Goal: Task Accomplishment & Management: Manage account settings

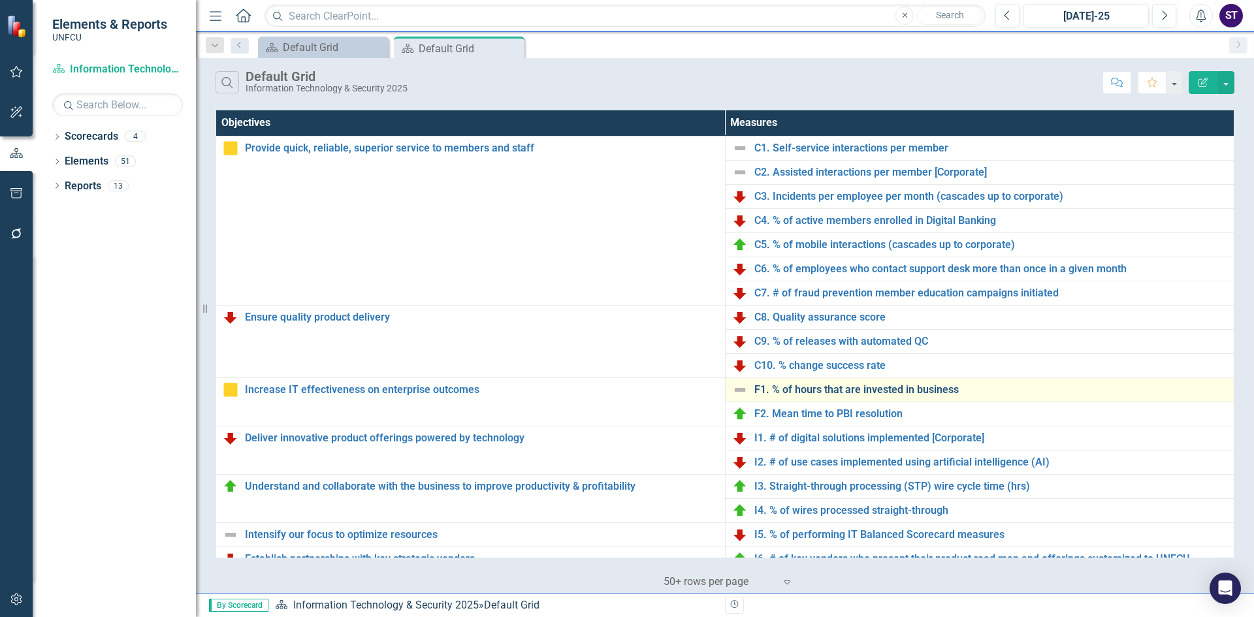
click at [779, 389] on link "F1. % of hours that are invested in business" at bounding box center [991, 390] width 474 height 12
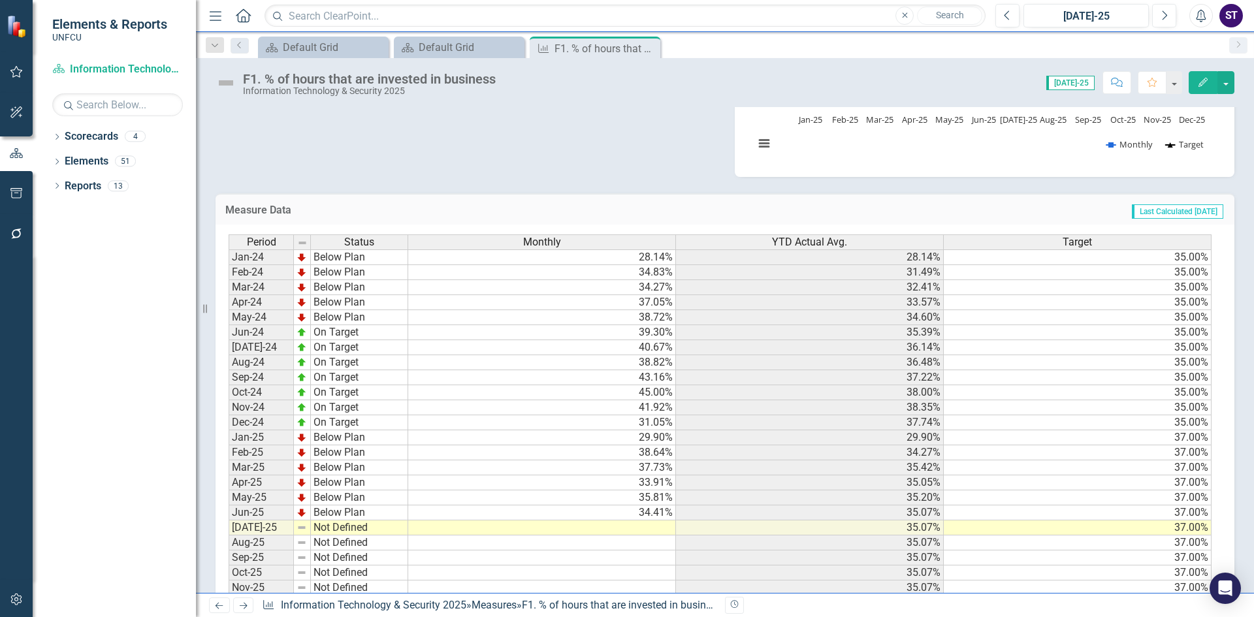
scroll to position [231, 0]
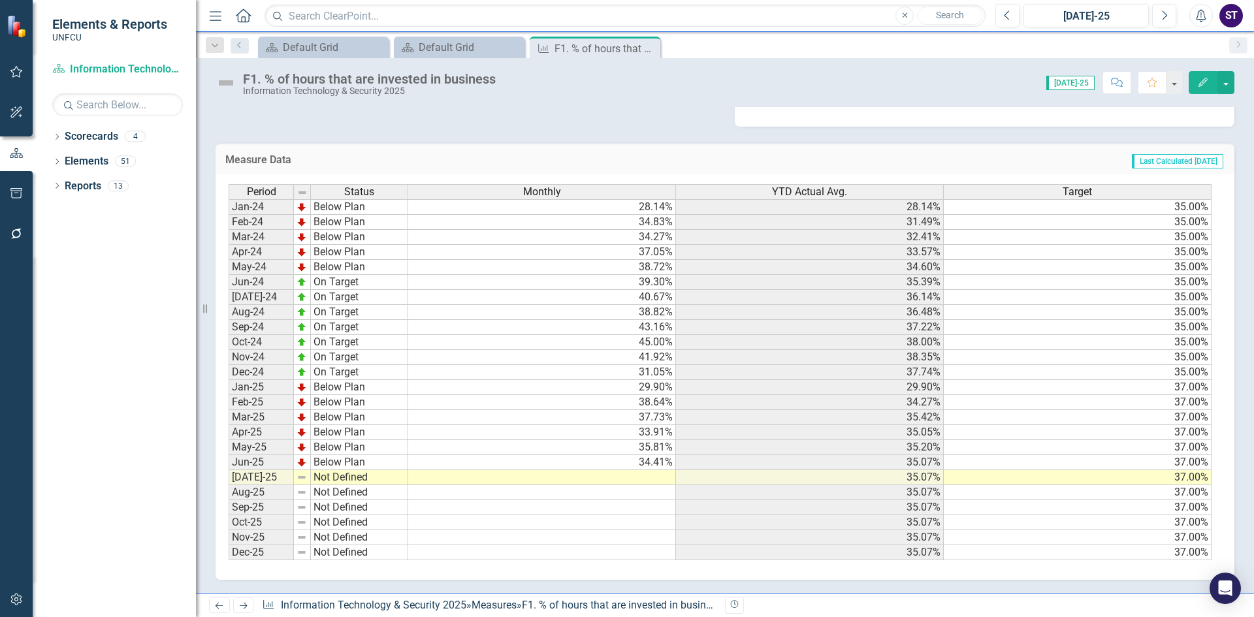
click at [596, 478] on td at bounding box center [542, 477] width 268 height 15
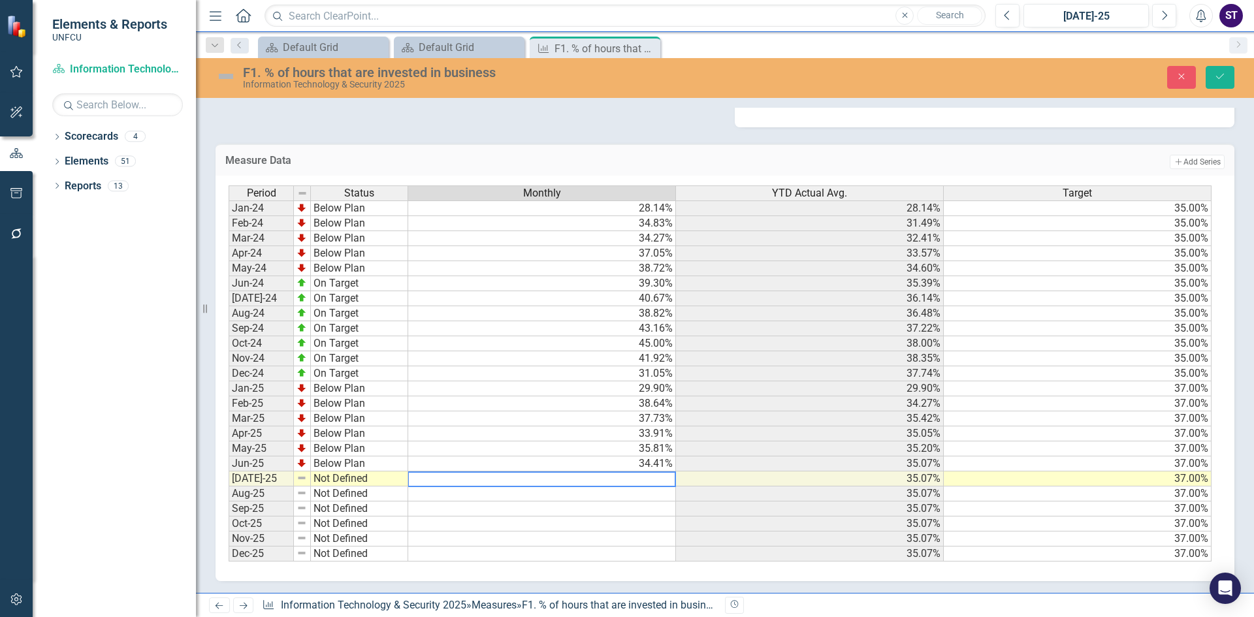
type textarea "34.41"
click at [630, 466] on td "34.41%" at bounding box center [542, 464] width 268 height 15
click at [612, 479] on td at bounding box center [542, 479] width 268 height 15
click at [610, 479] on td at bounding box center [542, 479] width 268 height 15
click at [609, 478] on td at bounding box center [542, 479] width 268 height 15
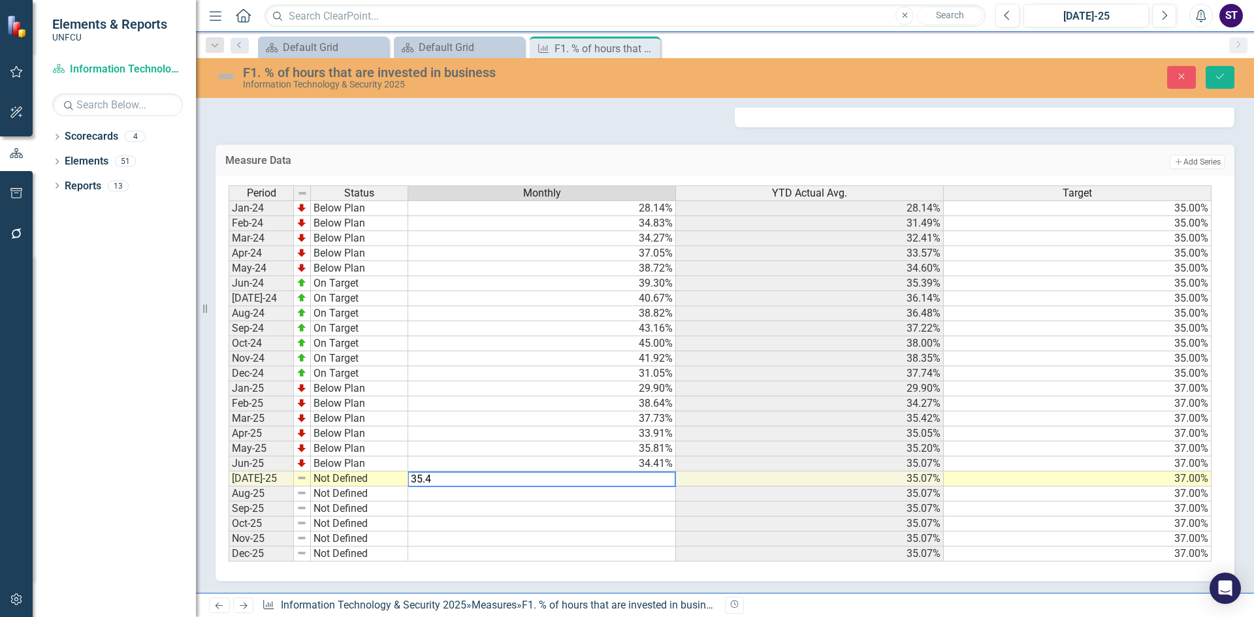
type textarea "35.44"
click at [1220, 78] on icon "Save" at bounding box center [1220, 76] width 12 height 9
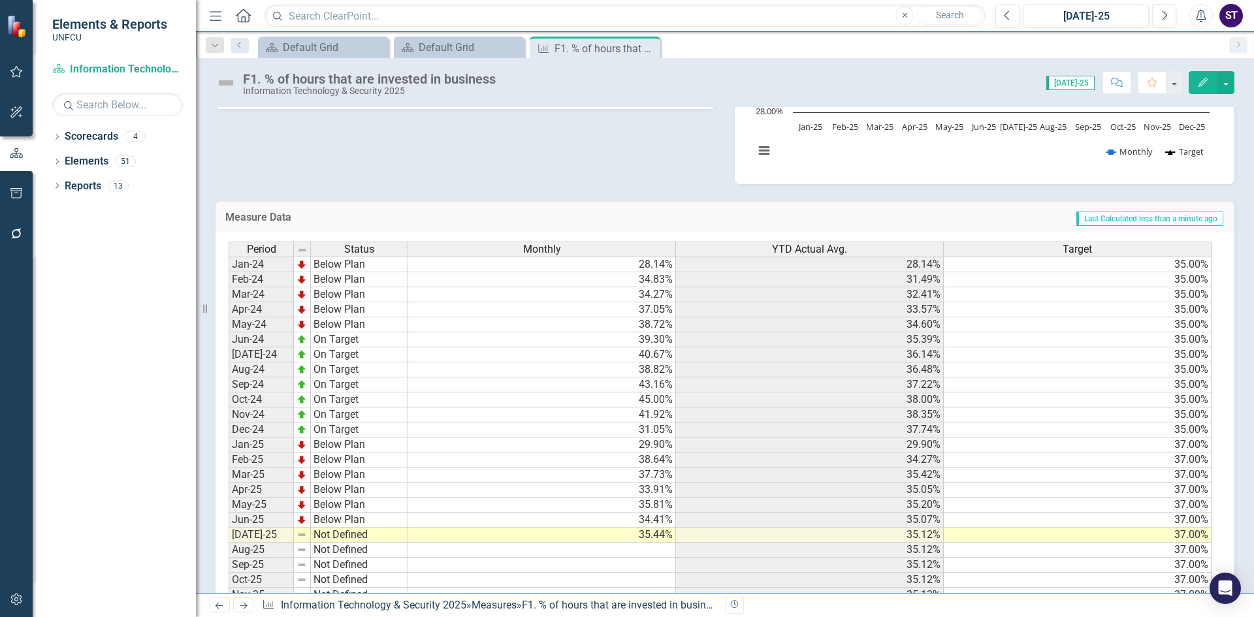
scroll to position [227, 0]
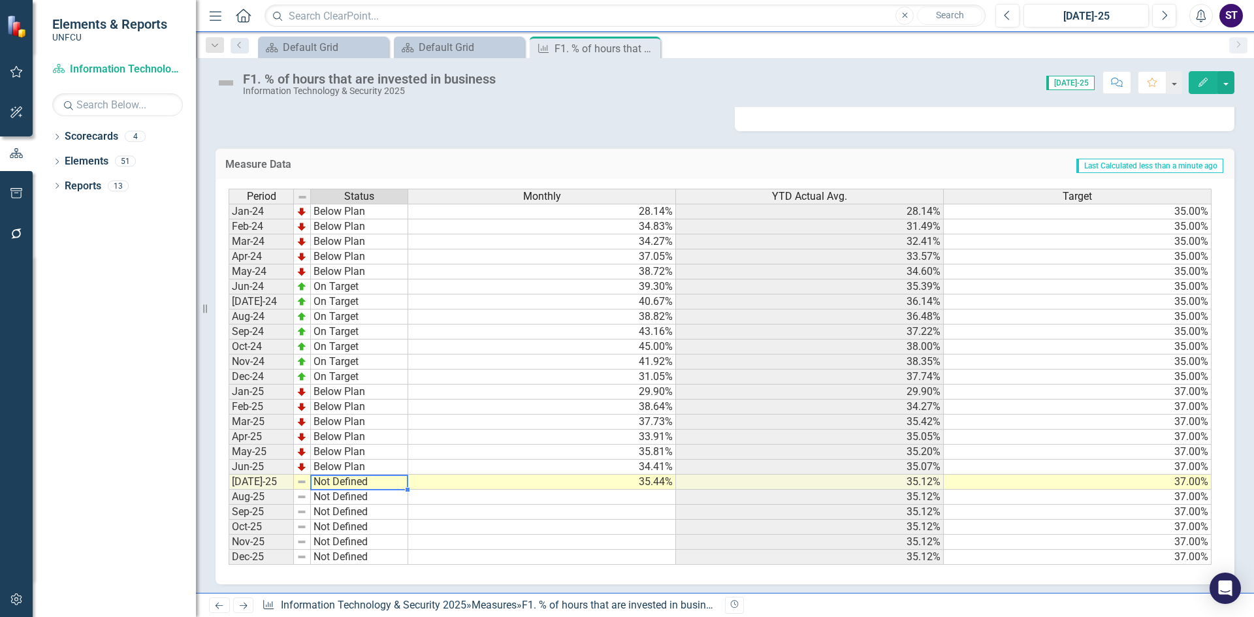
click at [357, 479] on td "Not Defined" at bounding box center [359, 482] width 97 height 15
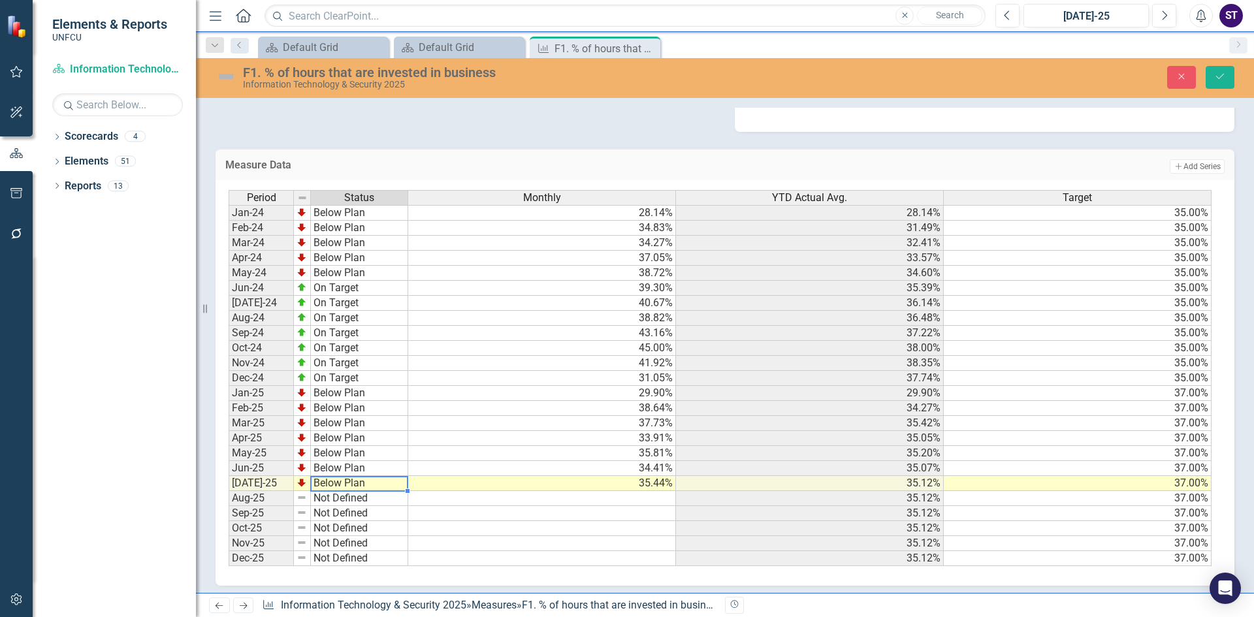
click at [332, 446] on div "Period Status Monthly YTD Actual Avg. Target Jan-24 Below Plan 28.14% 28.14% 35…" at bounding box center [720, 378] width 983 height 377
click at [1222, 74] on icon "Save" at bounding box center [1220, 76] width 12 height 9
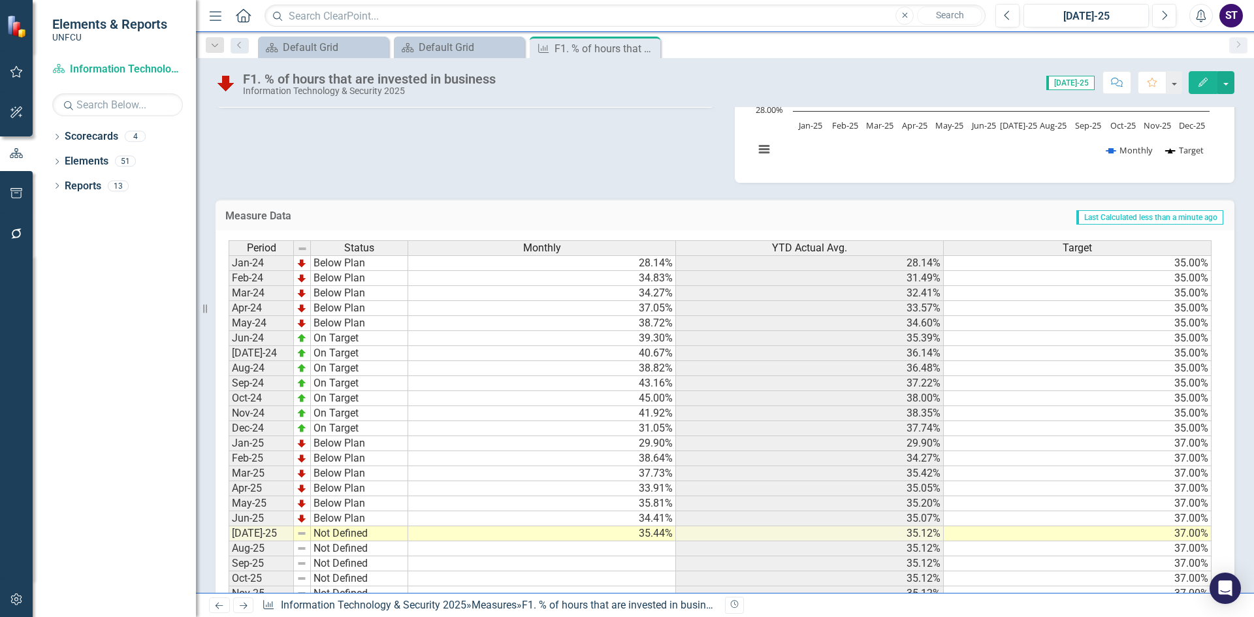
scroll to position [222, 0]
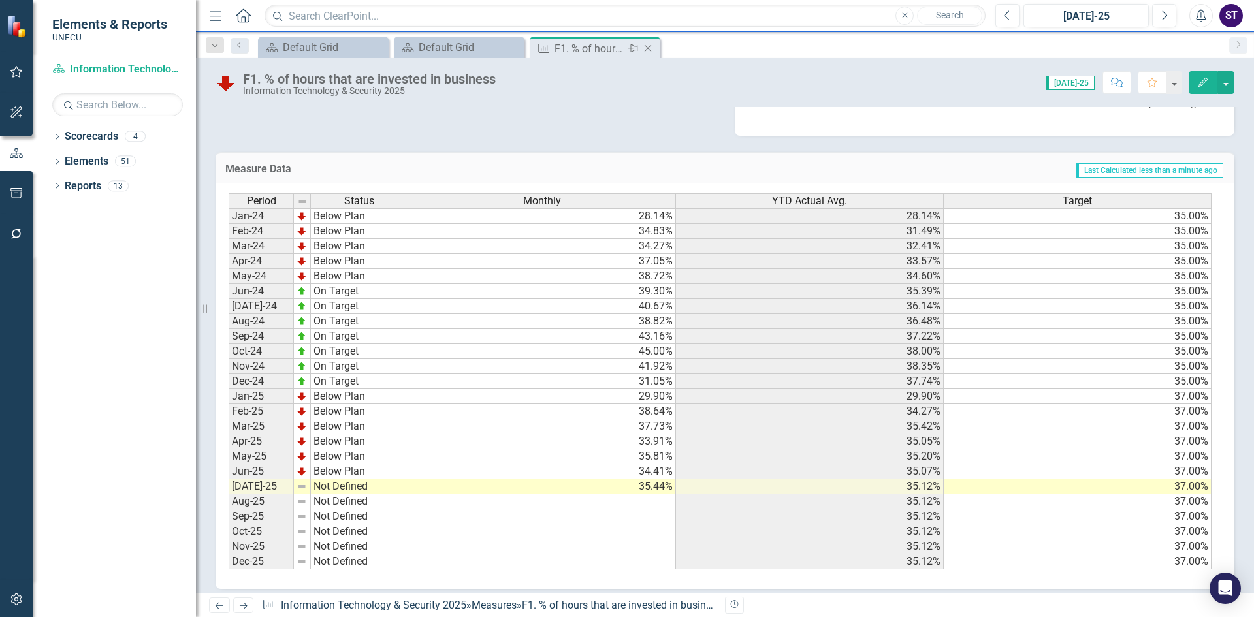
click at [650, 48] on icon "Close" at bounding box center [647, 48] width 13 height 10
